Goal: Communication & Community: Answer question/provide support

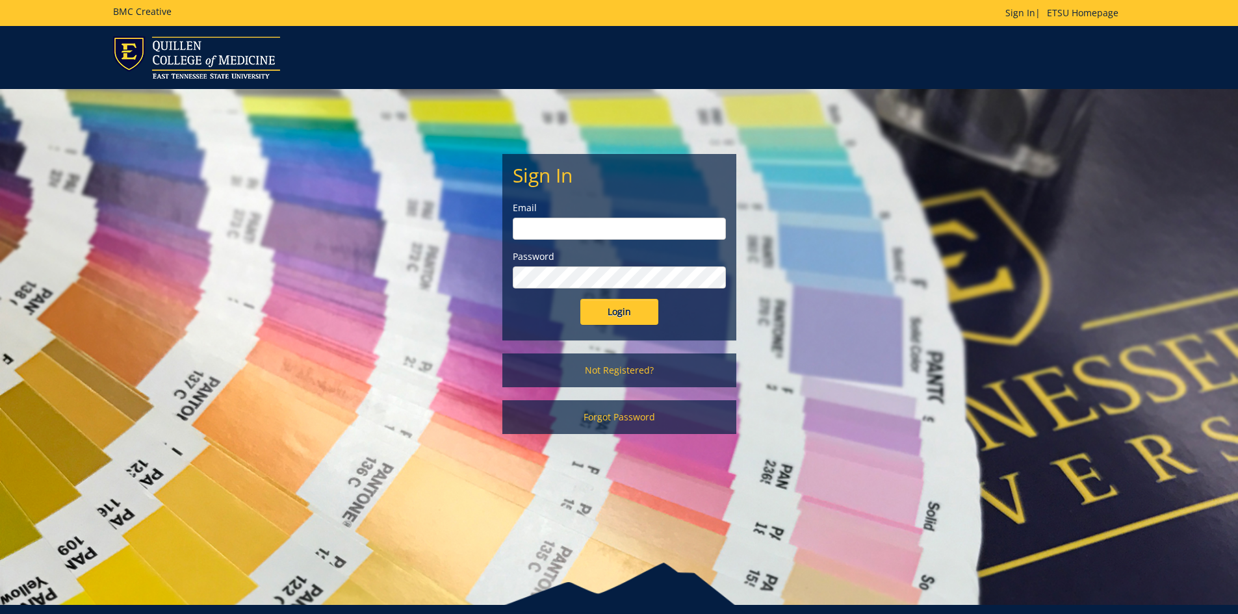
click at [571, 230] on input "email" at bounding box center [619, 229] width 213 height 22
type input "[EMAIL_ADDRESS][DOMAIN_NAME]"
click at [580, 299] on input "Login" at bounding box center [619, 312] width 78 height 26
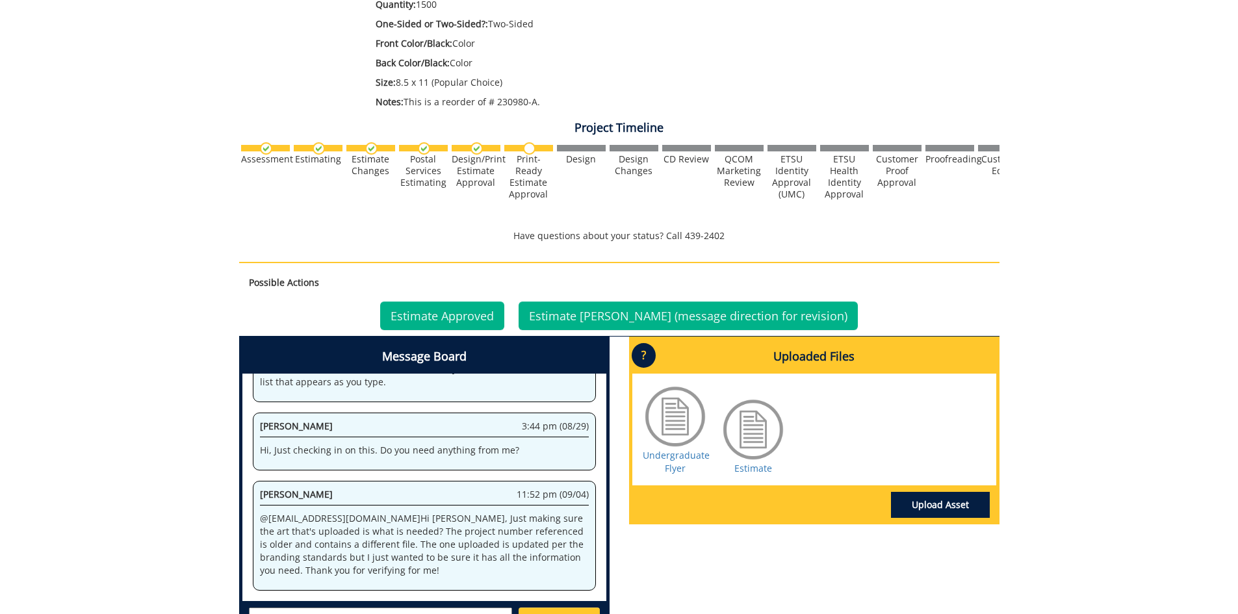
scroll to position [390, 0]
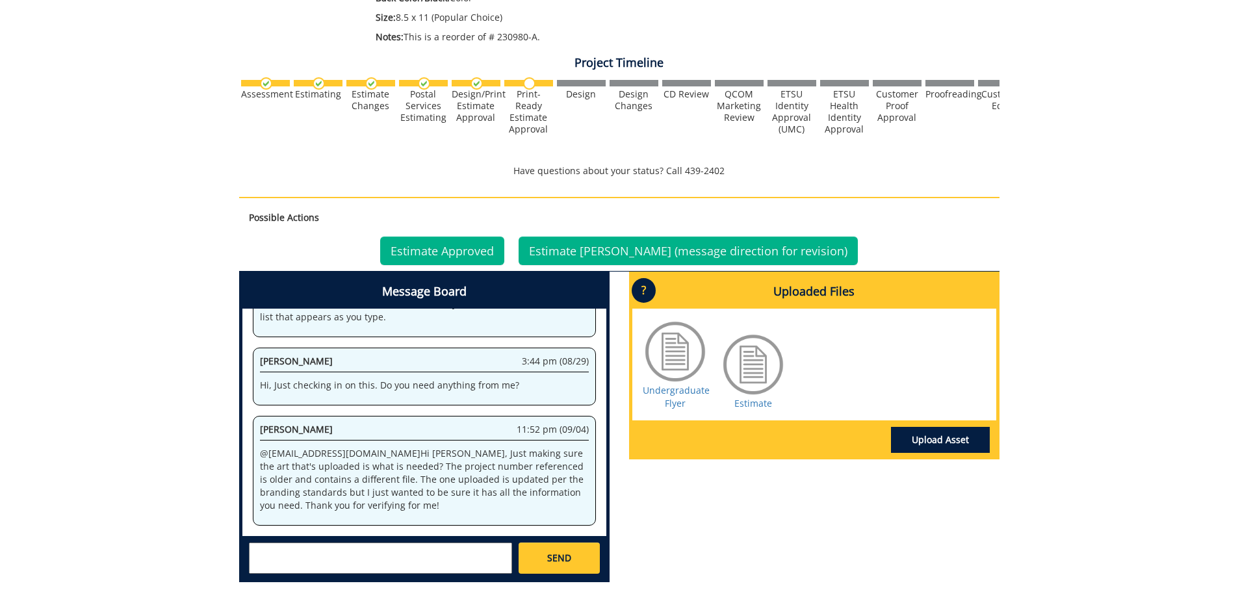
click at [671, 358] on div at bounding box center [675, 351] width 65 height 65
click at [672, 393] on link "Undergraduate Flyer" at bounding box center [676, 396] width 67 height 25
click at [364, 551] on textarea at bounding box center [380, 558] width 263 height 31
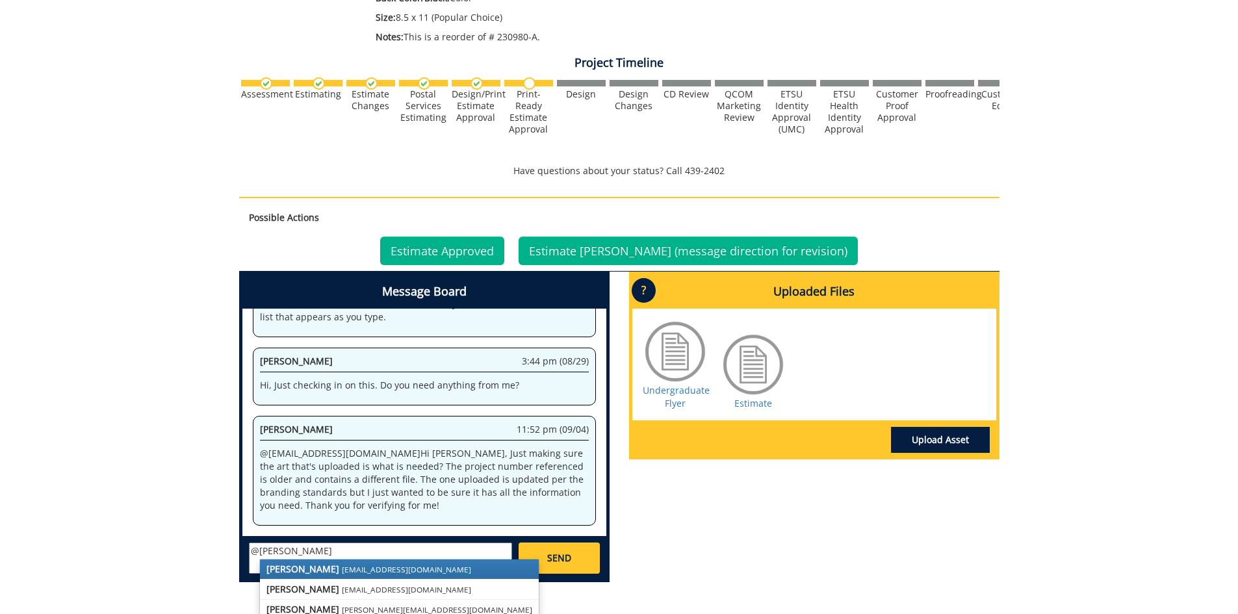
click at [350, 562] on link "[PERSON_NAME] [EMAIL_ADDRESS][DOMAIN_NAME]" at bounding box center [399, 569] width 279 height 19
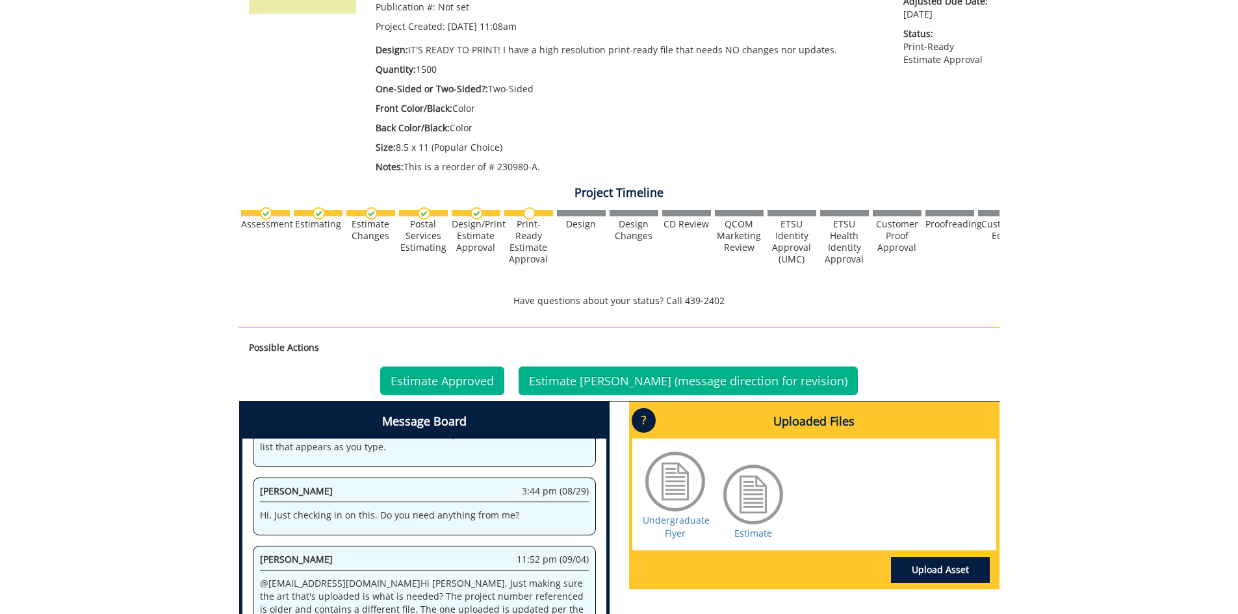
scroll to position [495, 0]
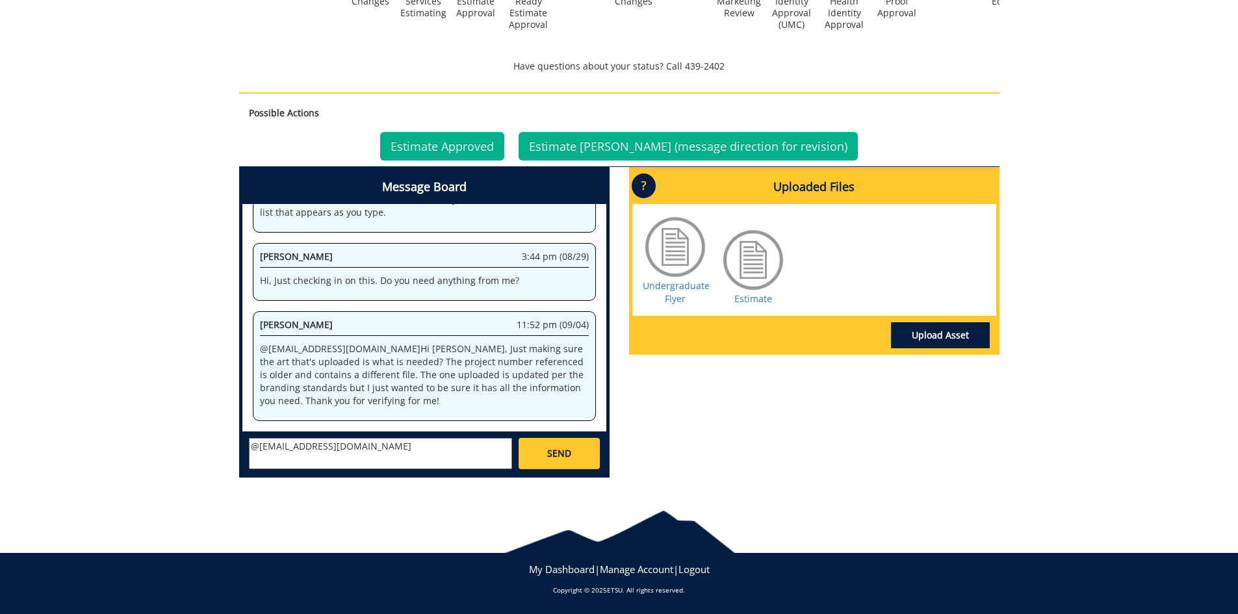
click at [386, 446] on textarea "@[EMAIL_ADDRESS][DOMAIN_NAME]" at bounding box center [380, 453] width 263 height 31
type textarea "@[EMAIL_ADDRESS][DOMAIN_NAME] The one uploaded is the one we would like to use.…"
click at [552, 453] on span "SEND" at bounding box center [559, 453] width 24 height 13
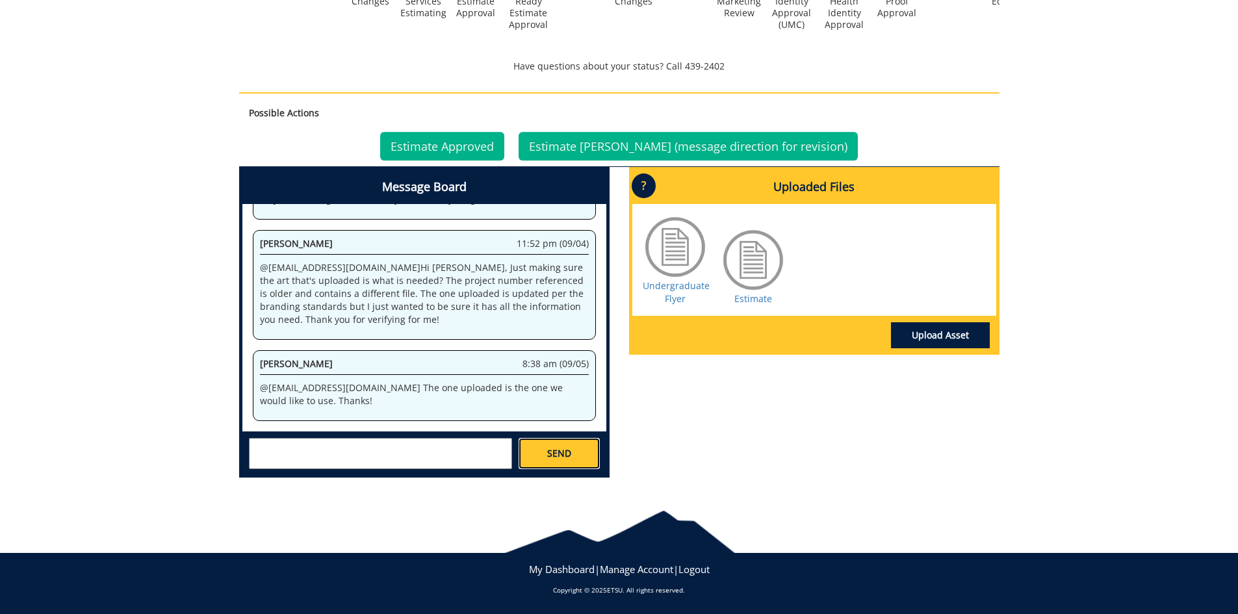
scroll to position [953, 0]
click at [741, 297] on link "Estimate" at bounding box center [753, 298] width 38 height 12
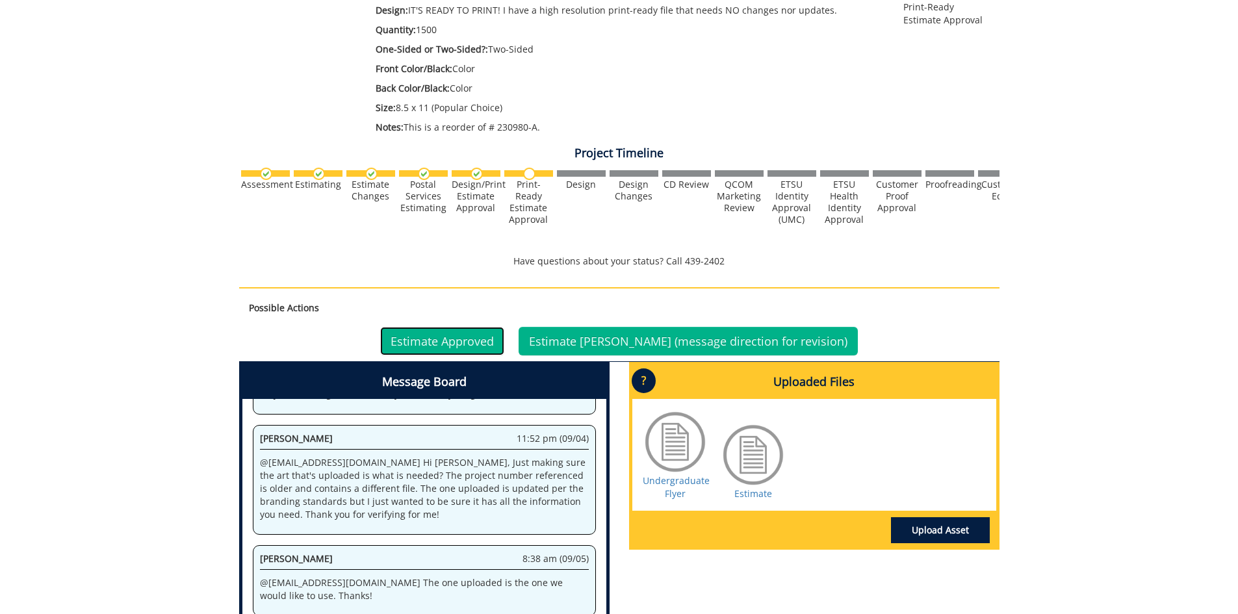
click at [465, 341] on link "Estimate Approved" at bounding box center [442, 341] width 124 height 29
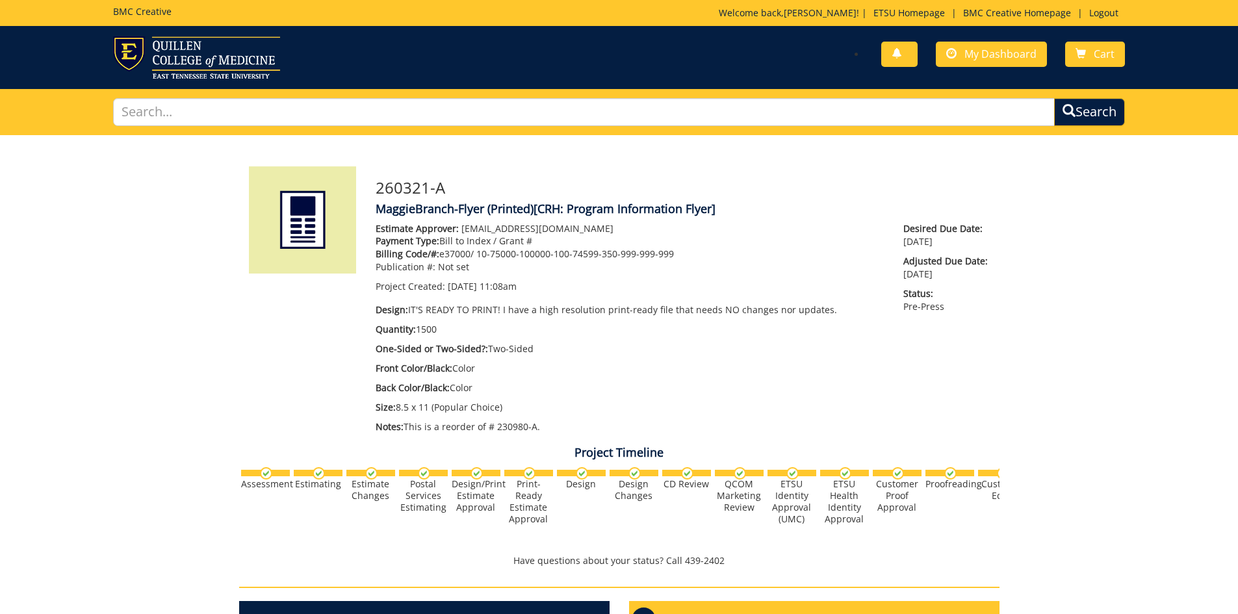
scroll to position [173, 0]
